Goal: Communication & Community: Answer question/provide support

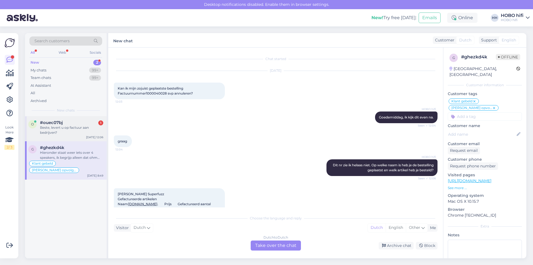
scroll to position [472, 0]
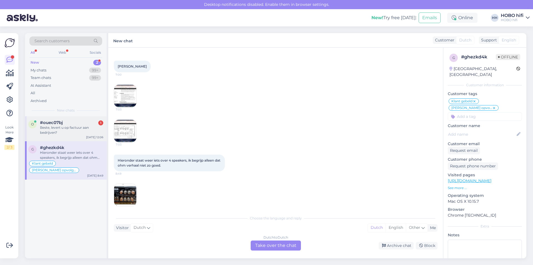
click at [94, 129] on div "Beste, levert u op factuur aan bedrijven?" at bounding box center [71, 130] width 63 height 10
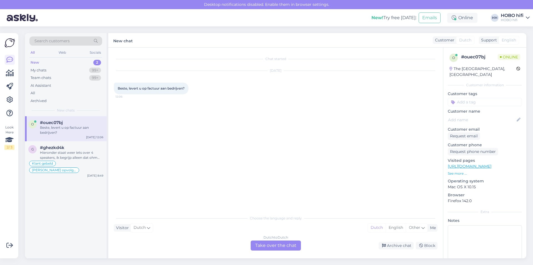
click at [262, 243] on div "Dutch to Dutch Take over the chat" at bounding box center [276, 245] width 50 height 10
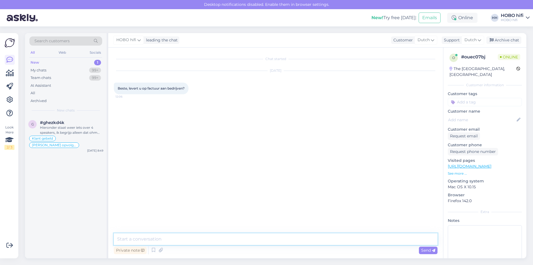
click at [156, 240] on textarea at bounding box center [276, 239] width 324 height 12
type textarea "Goedemiddag, dat is helaas niet mogelijk."
click at [430, 248] on span "Send" at bounding box center [428, 249] width 14 height 5
click at [484, 163] on link "[URL][DOMAIN_NAME]" at bounding box center [470, 165] width 44 height 5
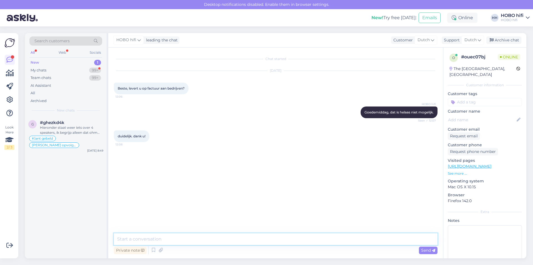
click at [163, 241] on textarea at bounding box center [276, 239] width 324 height 12
type textarea "Graag gedaan en nog een fijne dag!"
click at [420, 248] on div "Send" at bounding box center [428, 249] width 19 height 7
click at [502, 40] on div "Archive chat" at bounding box center [503, 39] width 35 height 7
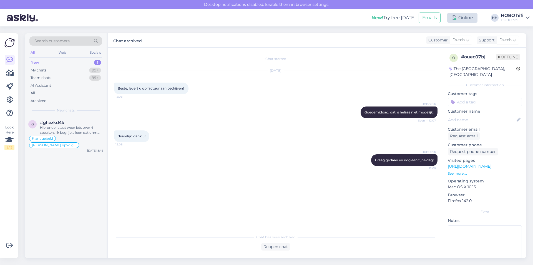
click at [453, 20] on div "Online" at bounding box center [462, 18] width 30 height 10
click at [469, 37] on button "1 hour" at bounding box center [465, 39] width 16 height 6
